Goal: Transaction & Acquisition: Purchase product/service

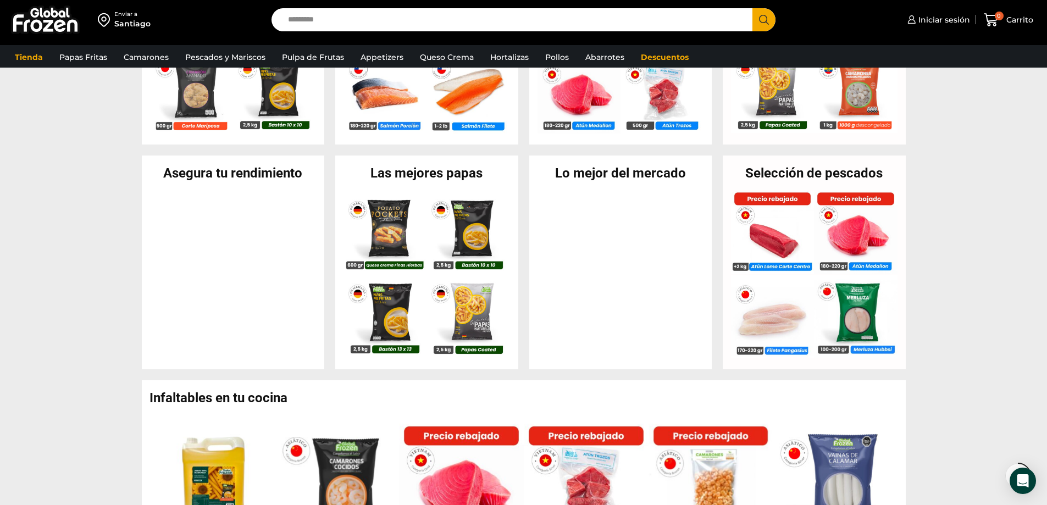
scroll to position [385, 0]
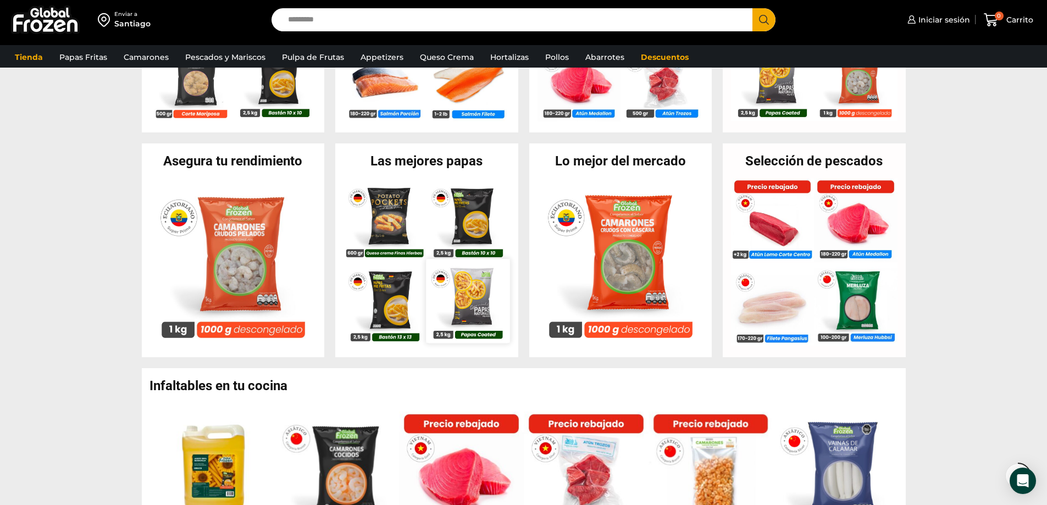
click at [471, 293] on img at bounding box center [469, 302] width 84 height 84
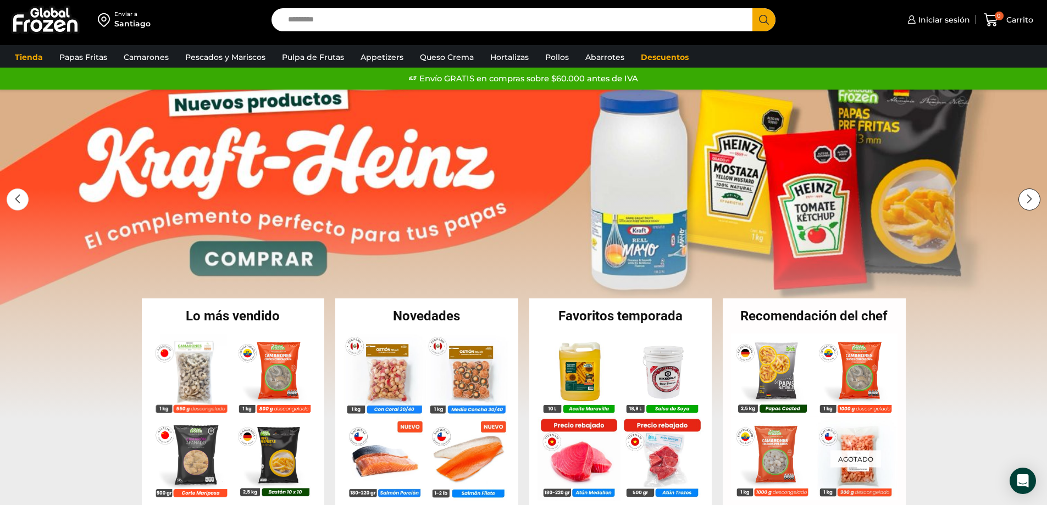
click at [1025, 194] on div "Next slide" at bounding box center [1030, 200] width 22 height 22
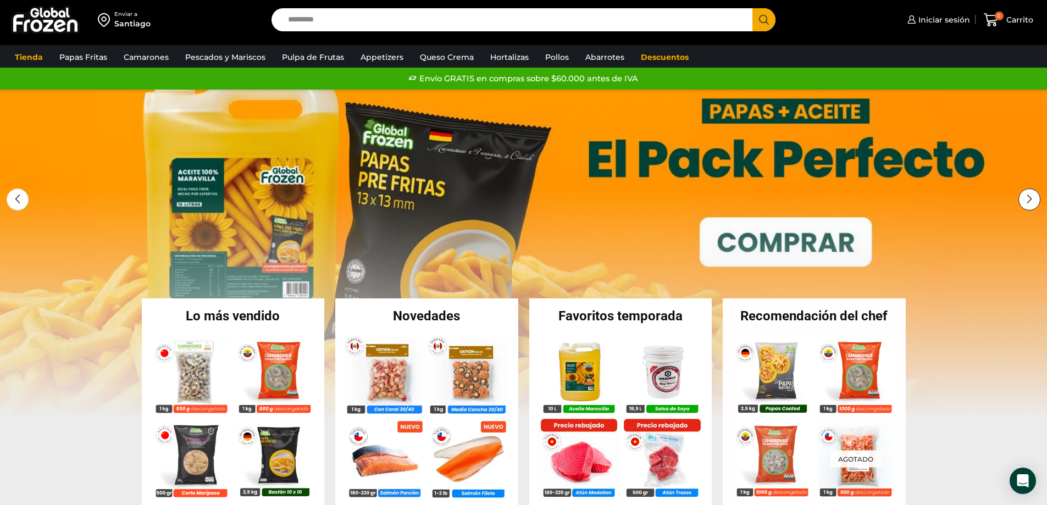
click at [1025, 194] on div "Next slide" at bounding box center [1030, 200] width 22 height 22
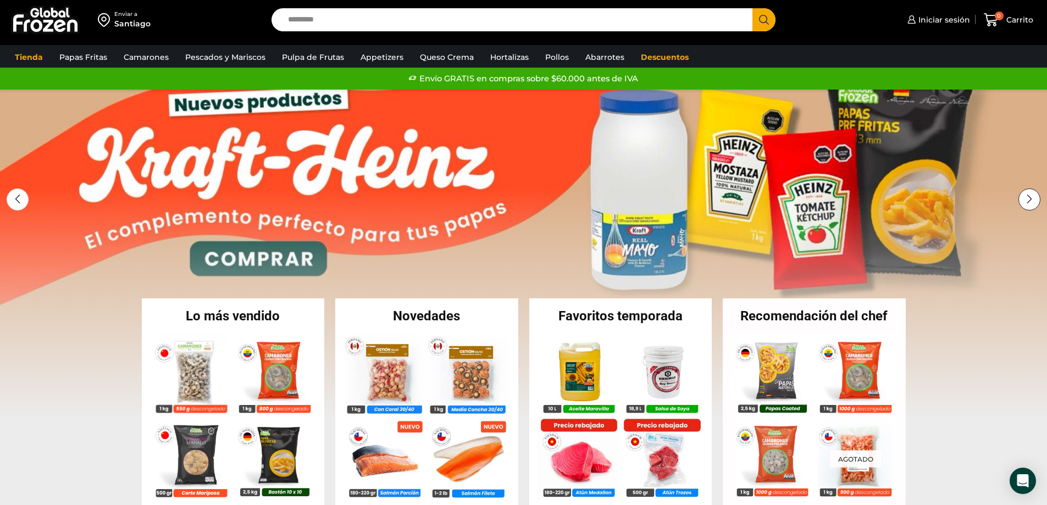
click at [1025, 194] on div "Next slide" at bounding box center [1030, 200] width 22 height 22
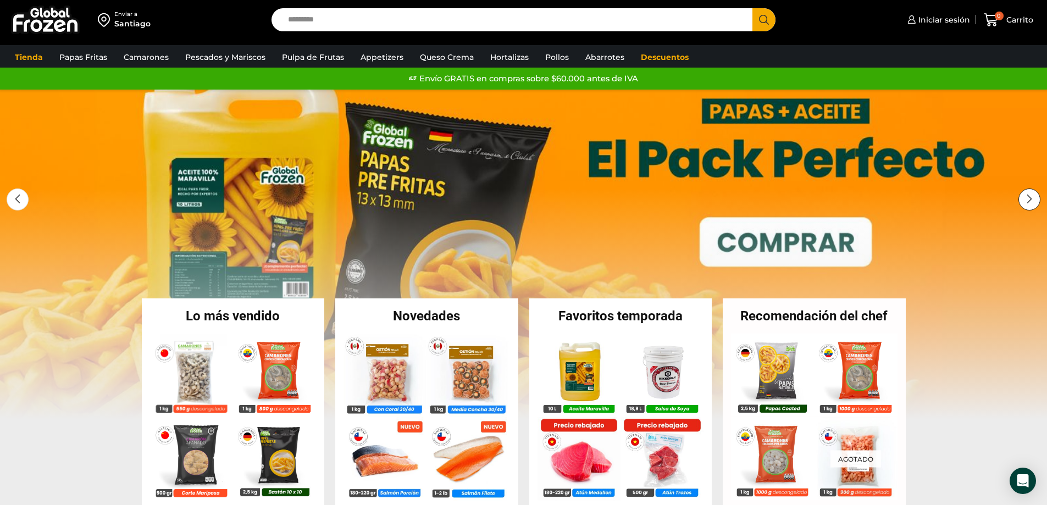
click at [1025, 195] on div "Next slide" at bounding box center [1030, 200] width 22 height 22
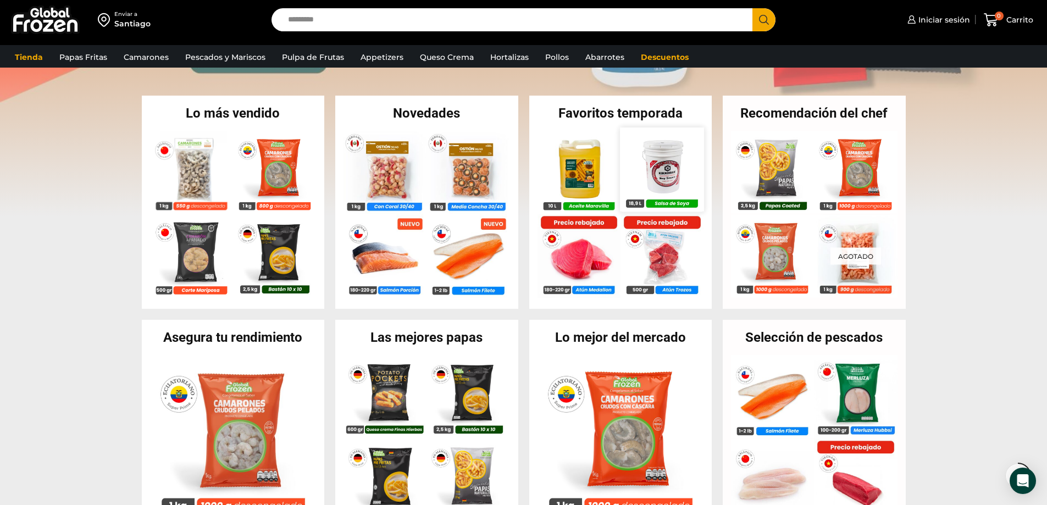
scroll to position [275, 0]
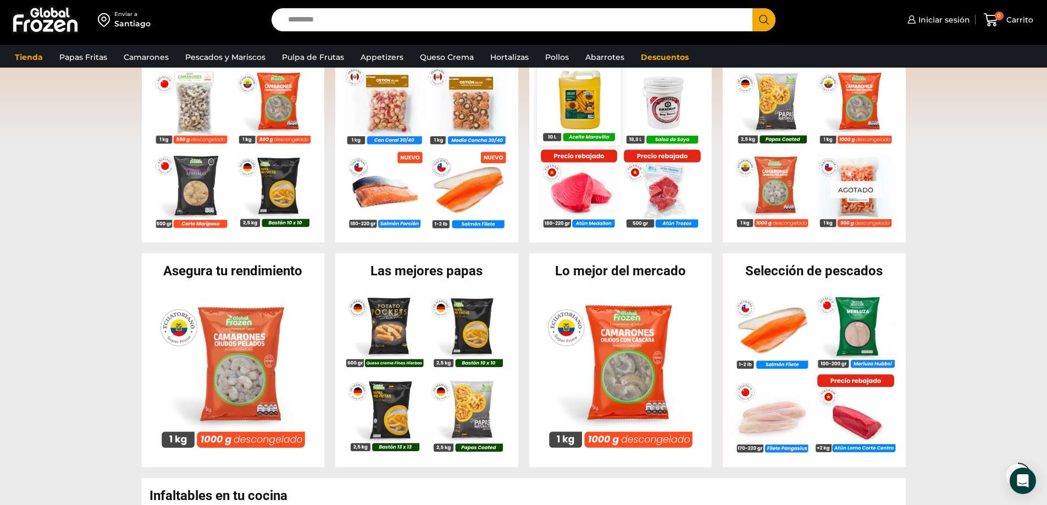
click at [580, 106] on img at bounding box center [579, 103] width 84 height 84
